Goal: Transaction & Acquisition: Book appointment/travel/reservation

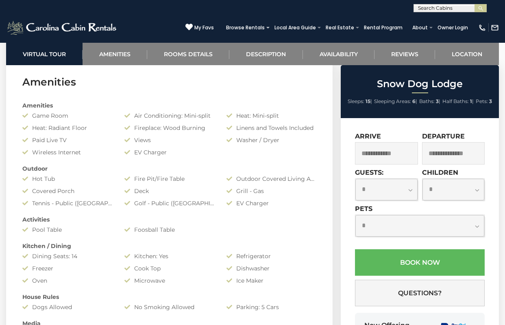
scroll to position [583, 0]
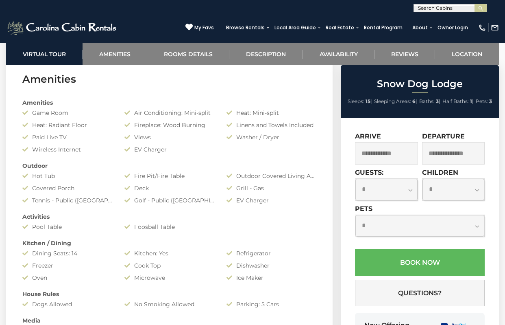
click at [391, 154] on input "text" at bounding box center [386, 153] width 63 height 22
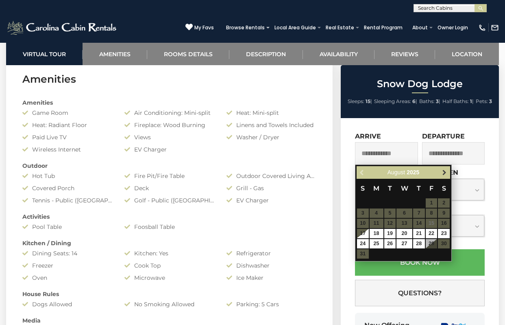
click at [445, 173] on span "Next" at bounding box center [444, 172] width 7 height 7
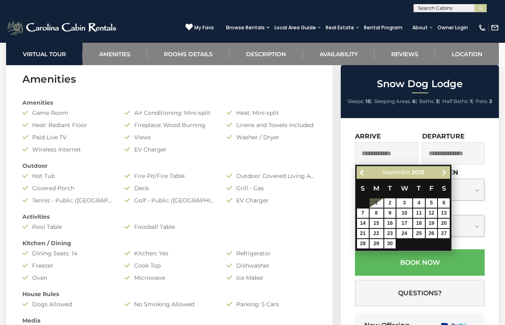
click at [445, 173] on span "Next" at bounding box center [444, 172] width 7 height 7
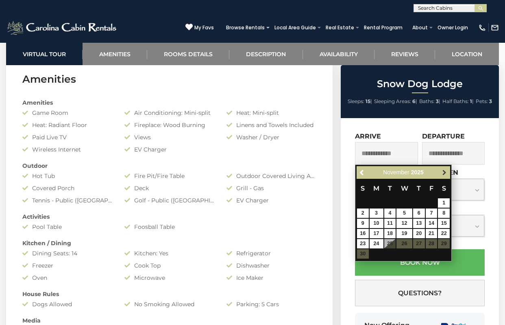
click at [445, 173] on span "Next" at bounding box center [444, 172] width 7 height 7
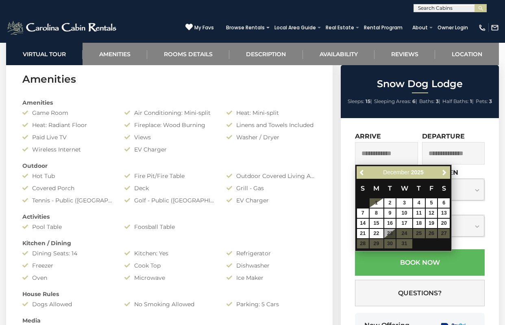
click at [405, 233] on table "S M T W T F S 1 2 3 4 5 6 7 8 9 10 11 12 13 14 15 16 17 18 19 20 21 22 23 24 25…" at bounding box center [404, 214] width 94 height 70
click at [415, 124] on div "**********" at bounding box center [420, 246] width 158 height 256
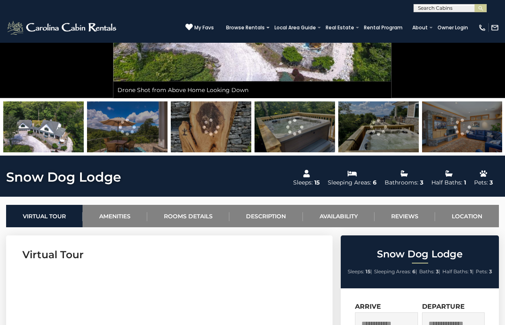
scroll to position [0, 0]
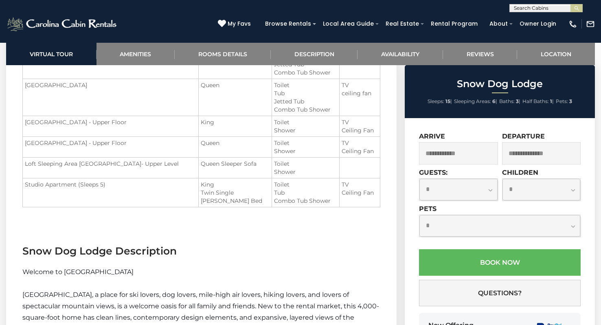
scroll to position [998, 0]
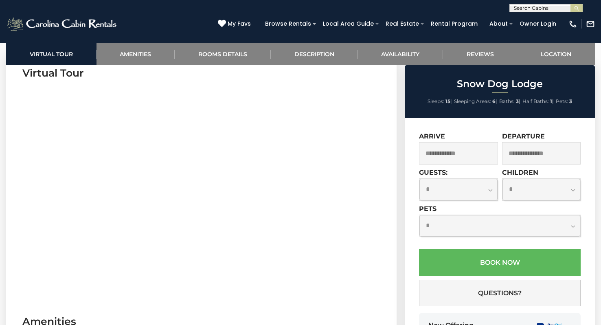
scroll to position [343, 0]
click at [486, 148] on input "text" at bounding box center [458, 153] width 79 height 22
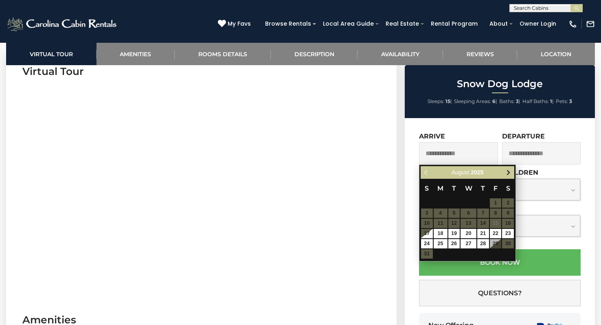
click at [506, 173] on span "Next" at bounding box center [508, 172] width 7 height 7
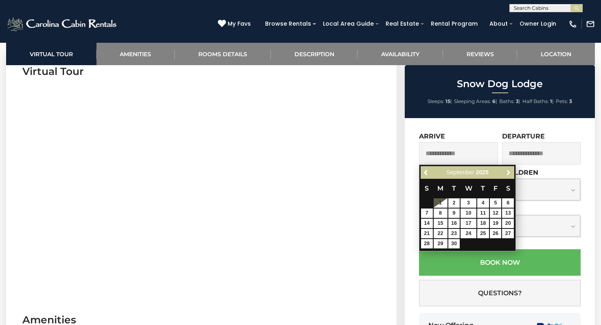
click at [506, 173] on span "Next" at bounding box center [508, 172] width 7 height 7
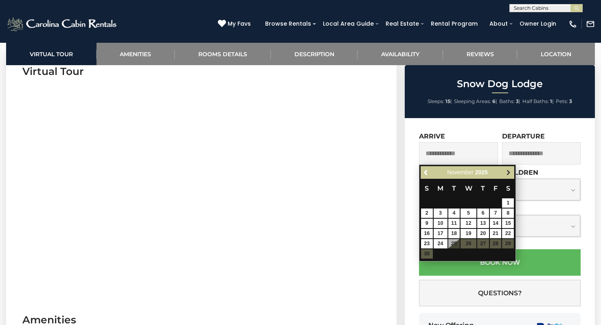
click at [506, 173] on span "Next" at bounding box center [508, 172] width 7 height 7
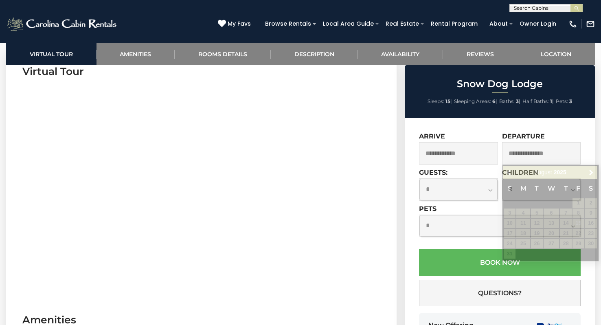
click at [522, 148] on input "text" at bounding box center [541, 153] width 79 height 22
